Goal: Communication & Community: Answer question/provide support

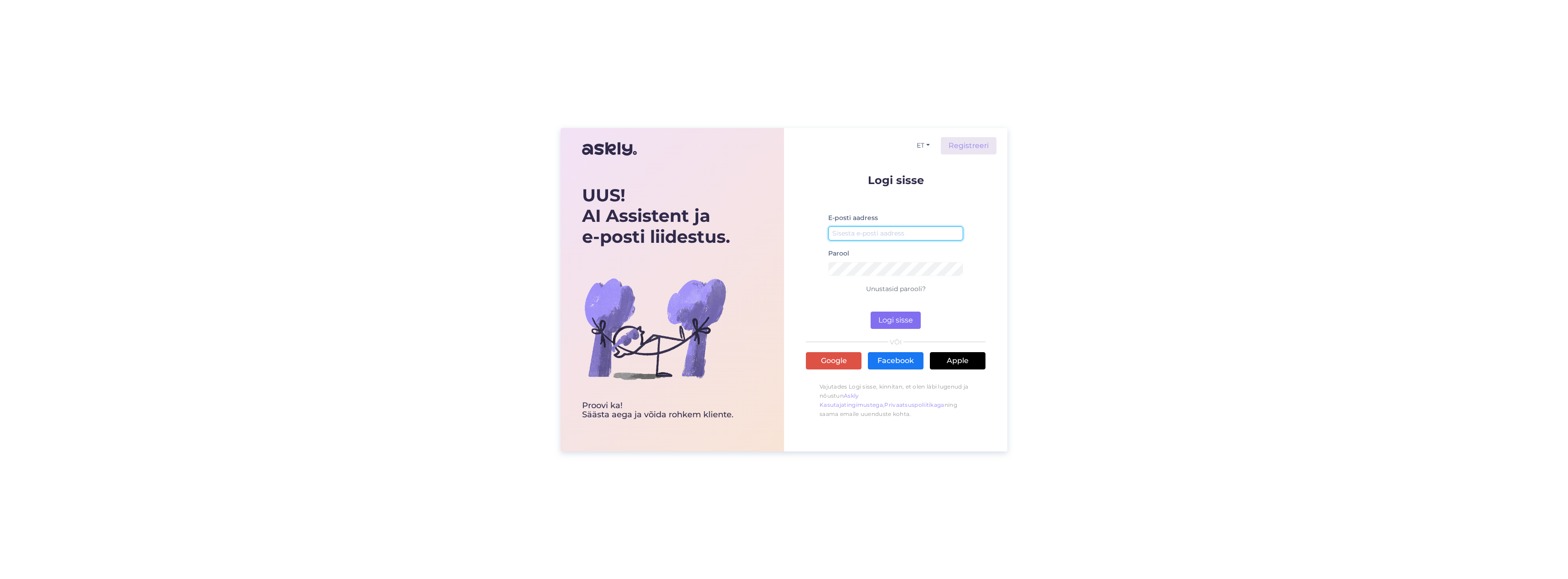
type input "[EMAIL_ADDRESS][DOMAIN_NAME]"
click at [897, 317] on button "Logi sisse" at bounding box center [895, 319] width 50 height 17
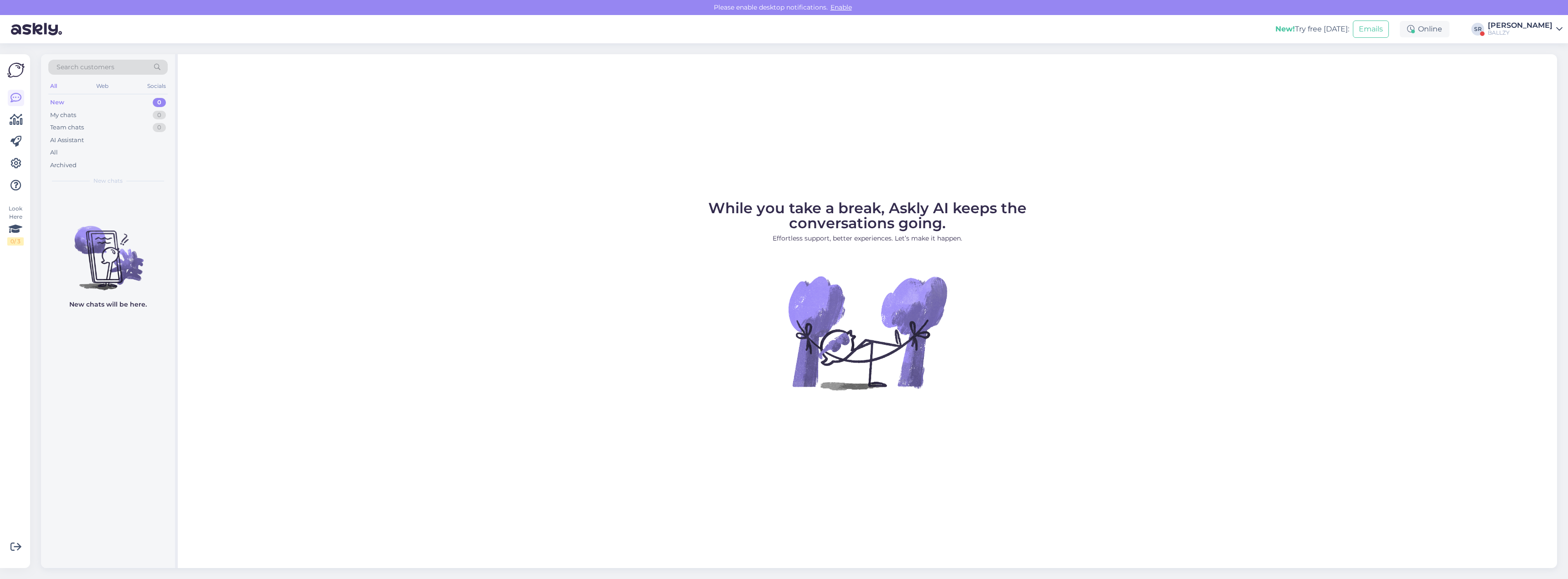
click at [1507, 27] on div "[PERSON_NAME]" at bounding box center [1519, 25] width 65 height 7
click at [1550, 94] on button "Open" at bounding box center [1542, 90] width 26 height 14
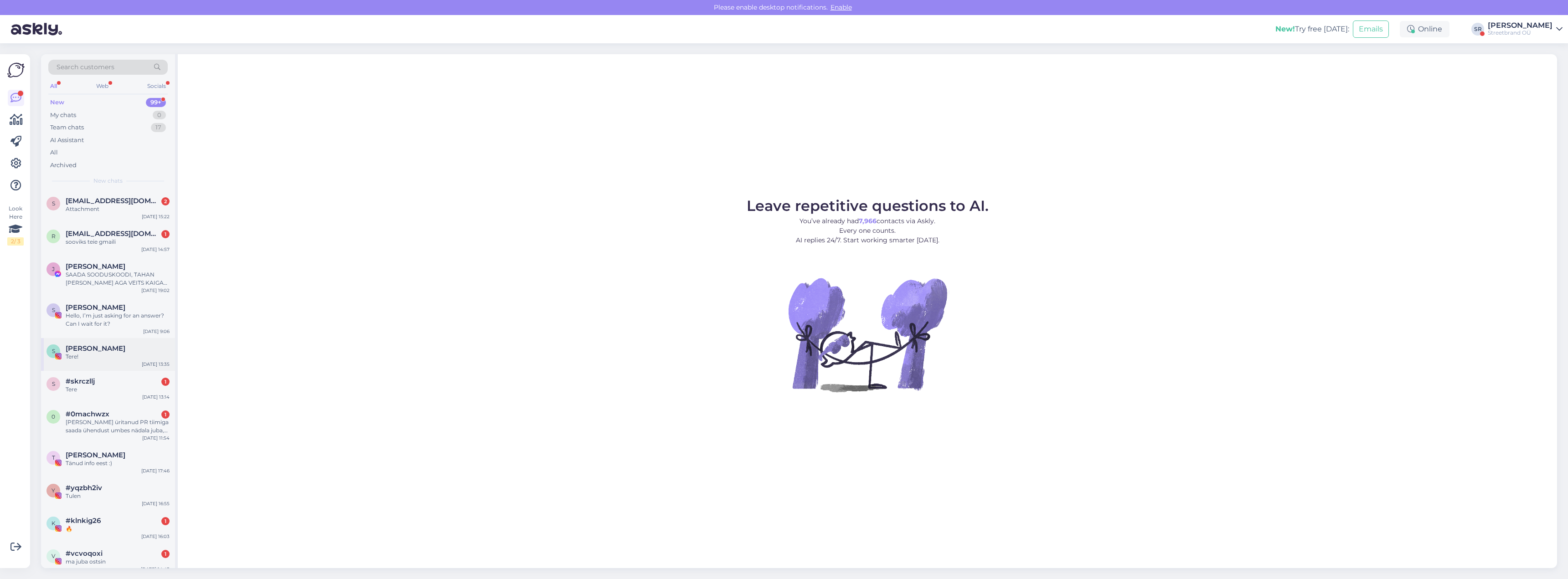
click at [93, 360] on div "Tere!" at bounding box center [117, 357] width 103 height 8
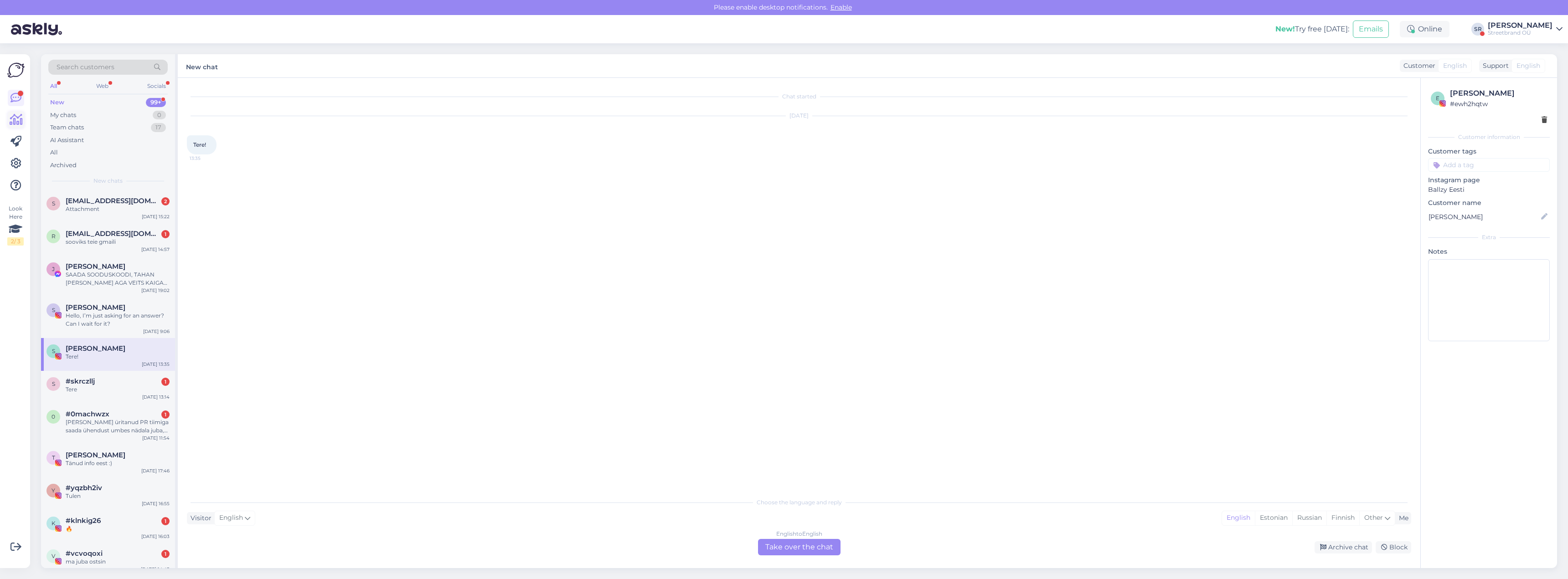
click at [13, 117] on icon at bounding box center [16, 119] width 13 height 11
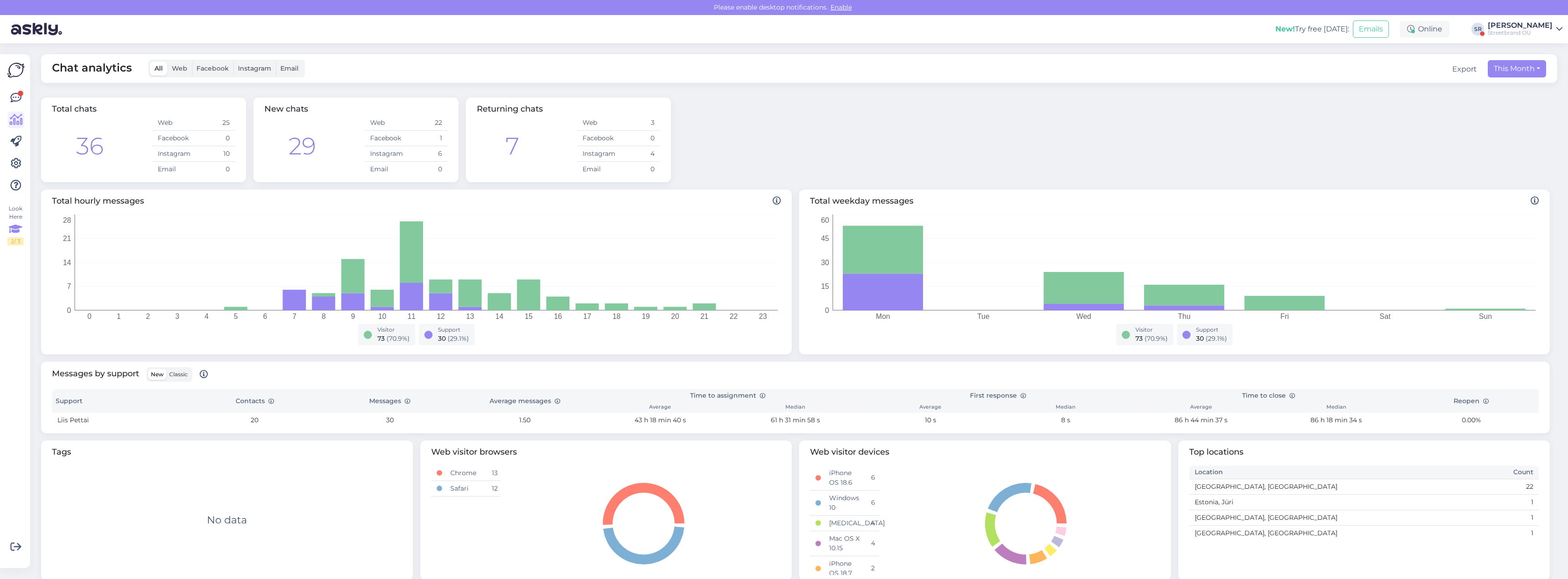
click at [11, 230] on icon at bounding box center [16, 229] width 14 height 16
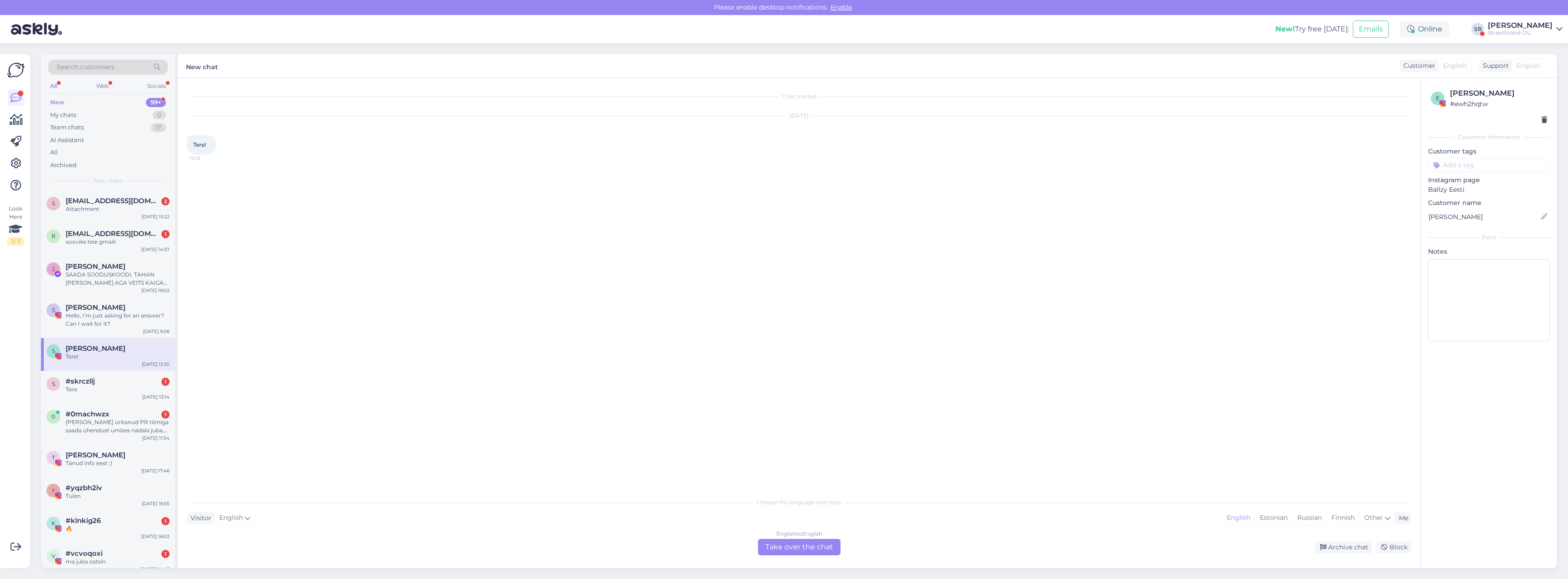
click at [1121, 414] on div "Chat started [DATE] Tere! 13:35" at bounding box center [803, 287] width 1233 height 398
click at [106, 468] on div "Tänud info eest :)" at bounding box center [117, 464] width 103 height 8
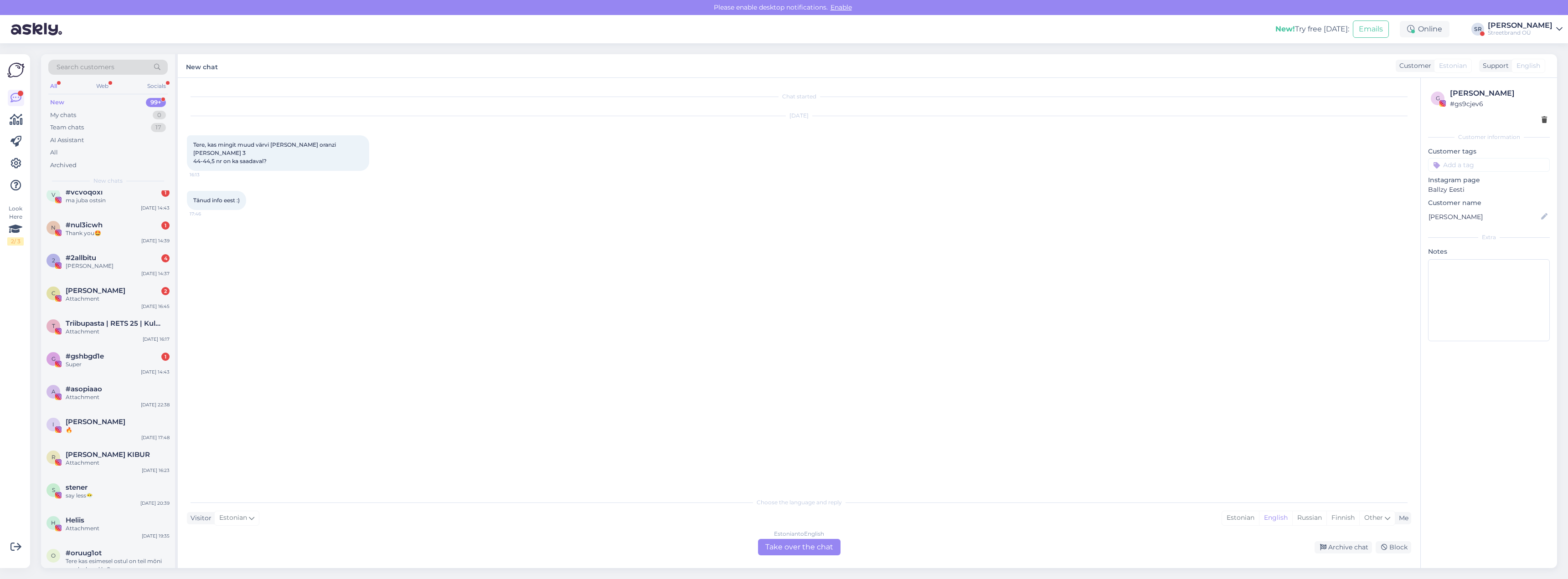
scroll to position [365, 0]
click at [115, 403] on div "a #asopiaao Attachment [DATE] 22:38" at bounding box center [107, 391] width 134 height 33
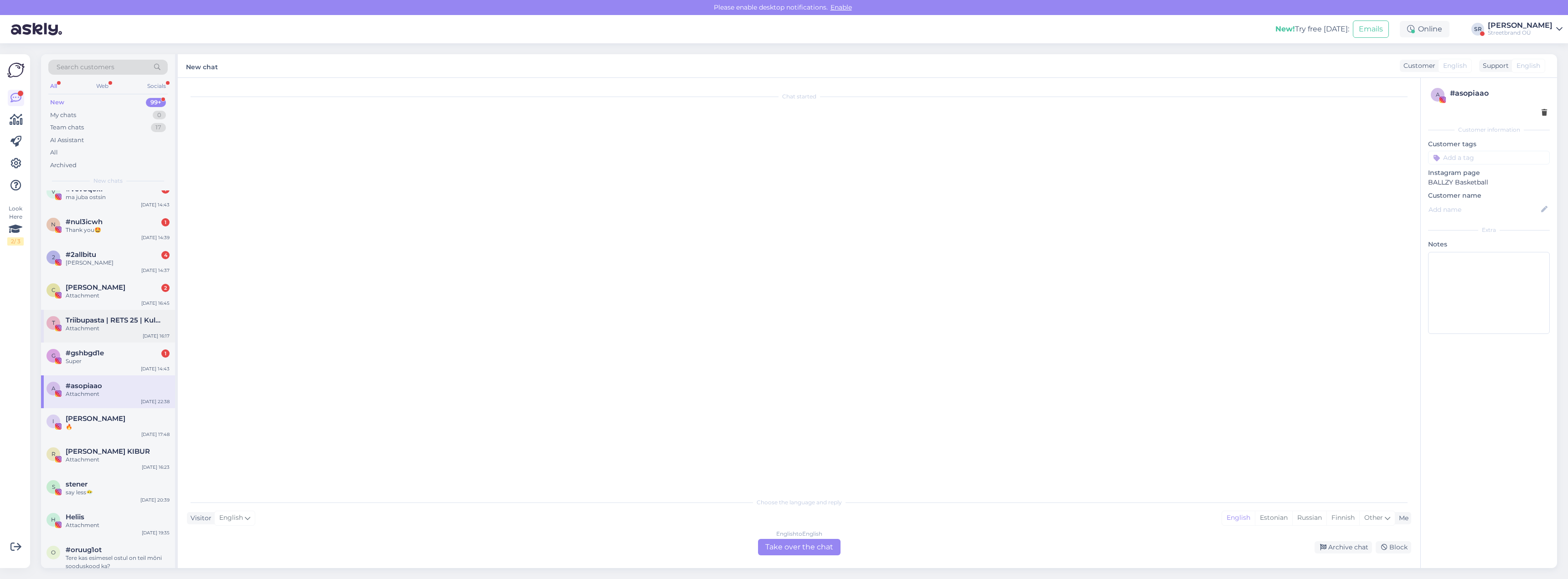
click at [109, 315] on div "T Triibupasta | RETS 25 | Kultuurikatel [DATE] Attachment [DATE] 16:17" at bounding box center [107, 326] width 134 height 33
